Goal: Understand process/instructions: Learn how to perform a task or action

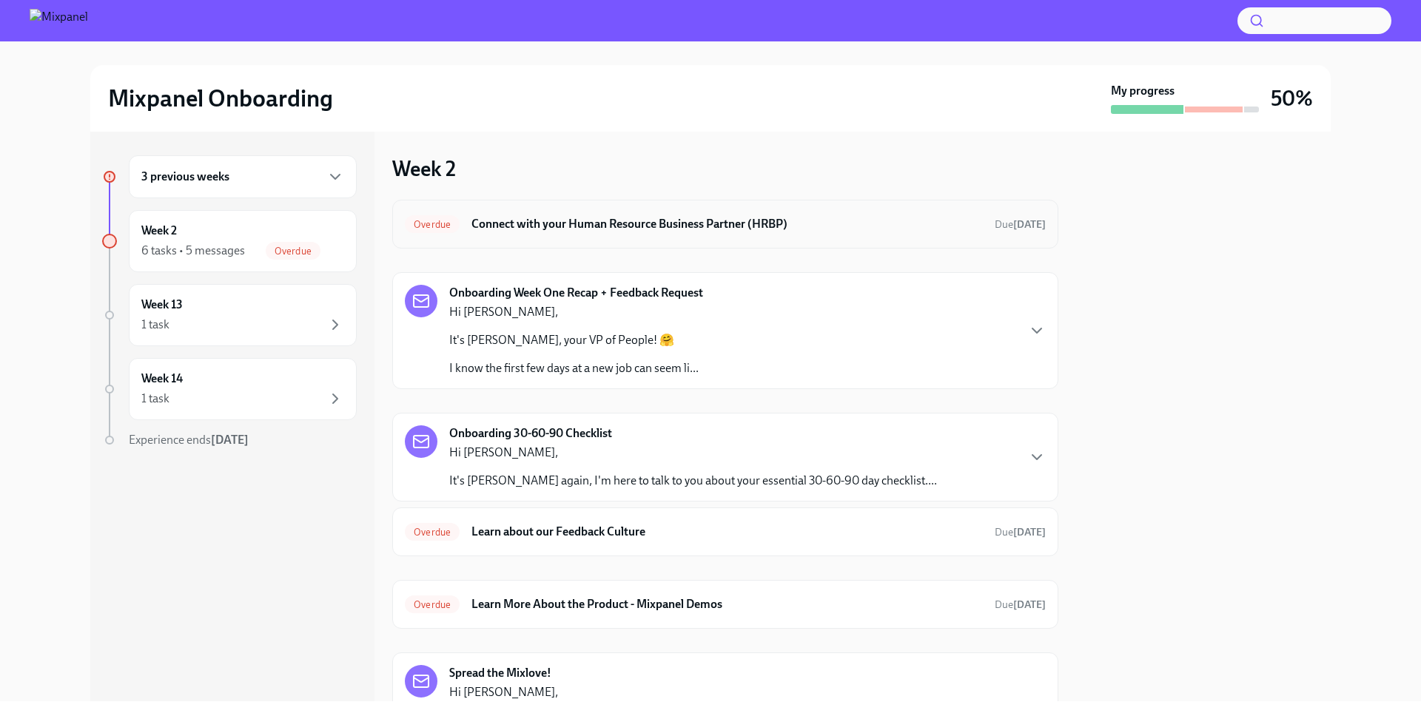
click at [581, 233] on div "Overdue Connect with your Human Resource Business Partner (HRBP) Due [DATE]" at bounding box center [725, 224] width 641 height 24
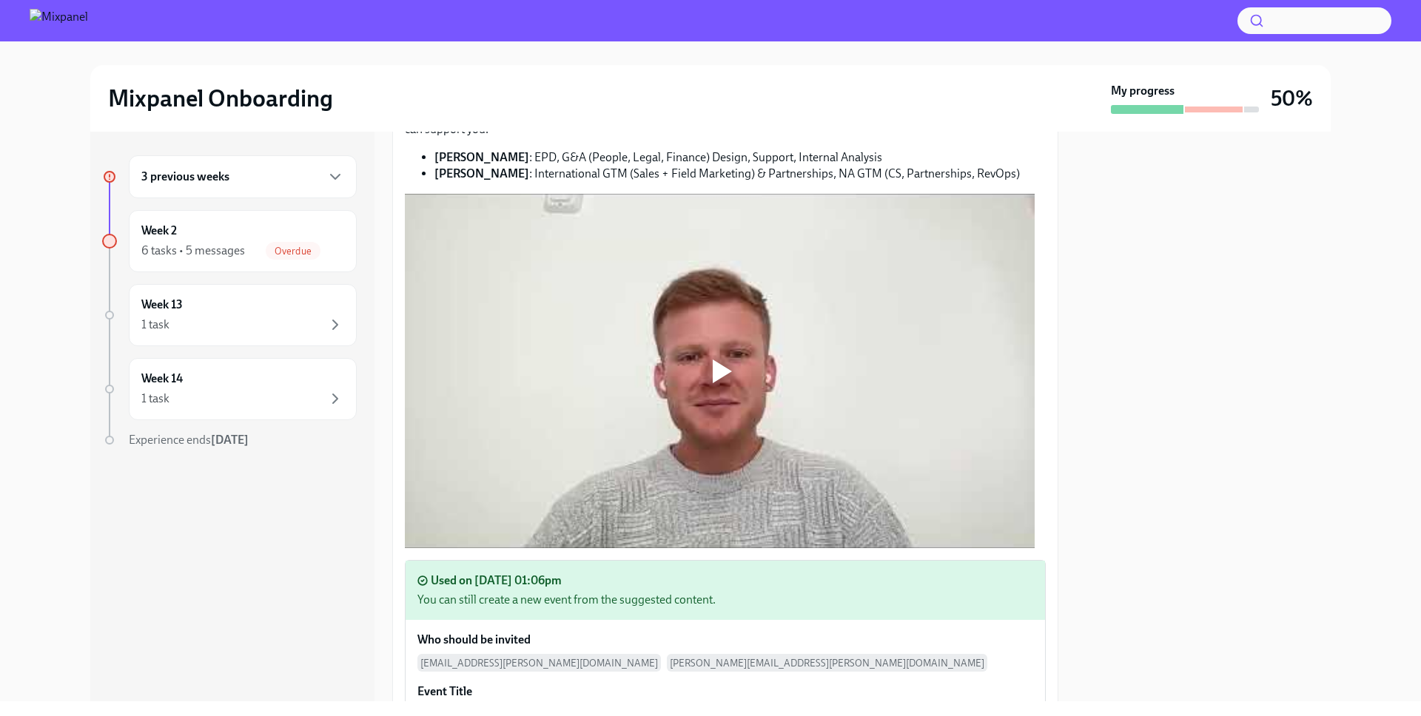
scroll to position [664, 0]
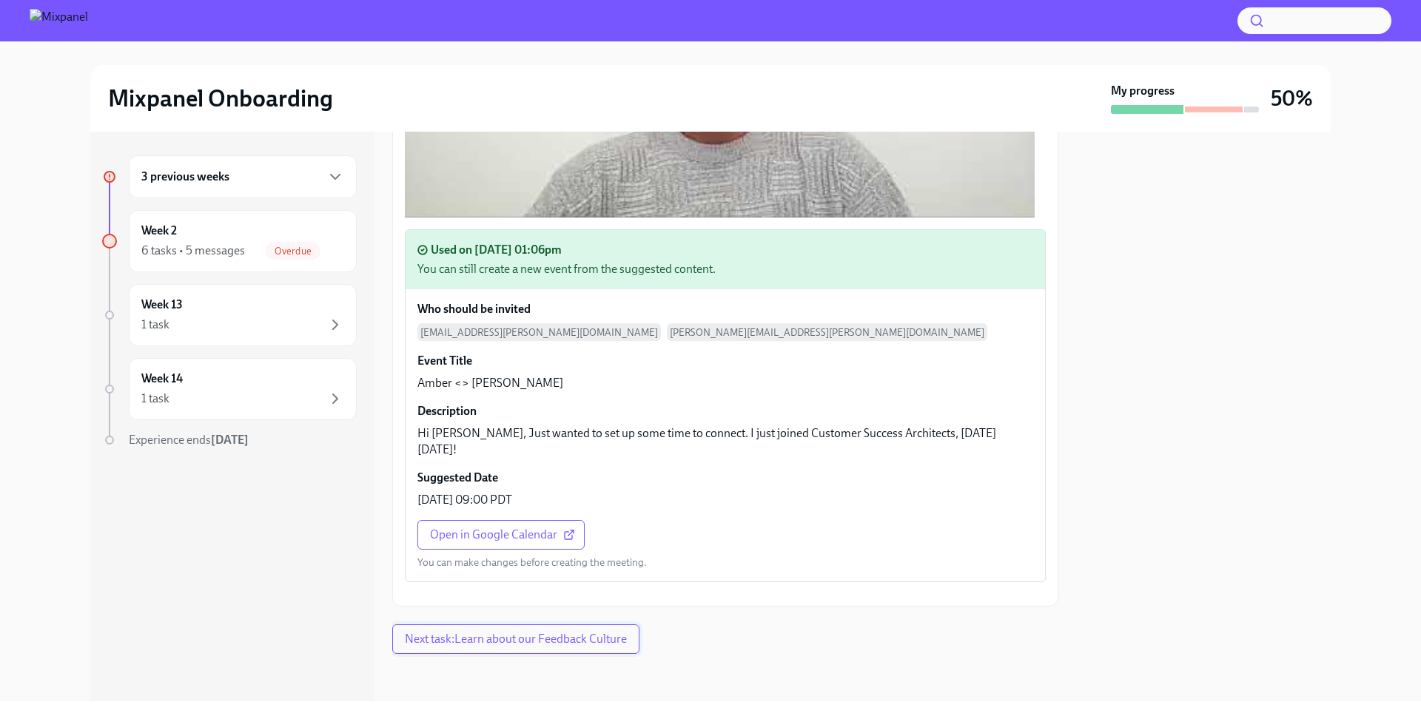
click at [600, 639] on span "Next task : Learn about our Feedback Culture" at bounding box center [516, 639] width 222 height 15
